Goal: Task Accomplishment & Management: Manage account settings

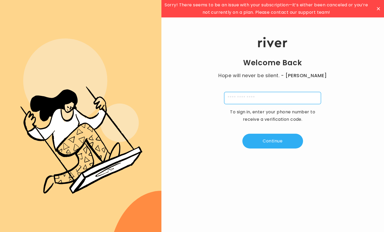
click at [263, 98] on input "tel" at bounding box center [272, 98] width 97 height 12
type input "**********"
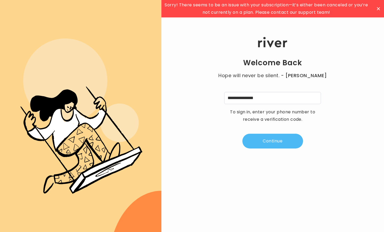
click at [270, 141] on button "Continue" at bounding box center [272, 140] width 61 height 15
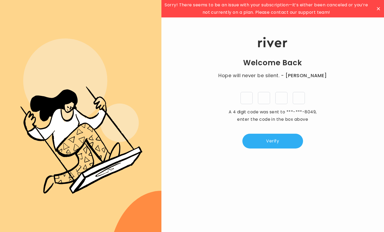
type input "*"
click at [275, 138] on button "Verify" at bounding box center [272, 140] width 61 height 15
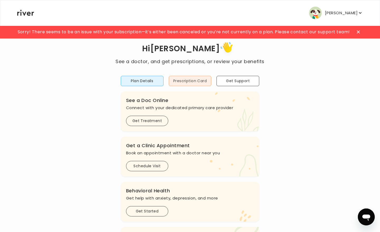
click at [188, 78] on button "Prescription Card" at bounding box center [190, 81] width 43 height 10
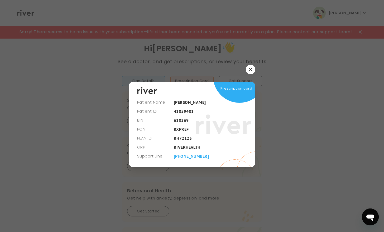
click at [189, 110] on div "Prescription card" at bounding box center [192, 123] width 127 height 85
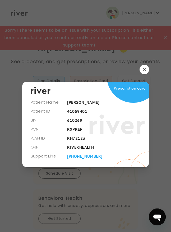
click at [141, 67] on button "button" at bounding box center [143, 69] width 9 height 9
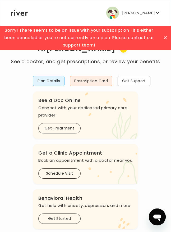
click at [167, 38] on div at bounding box center [165, 37] width 8 height 8
